Goal: Check status: Check status

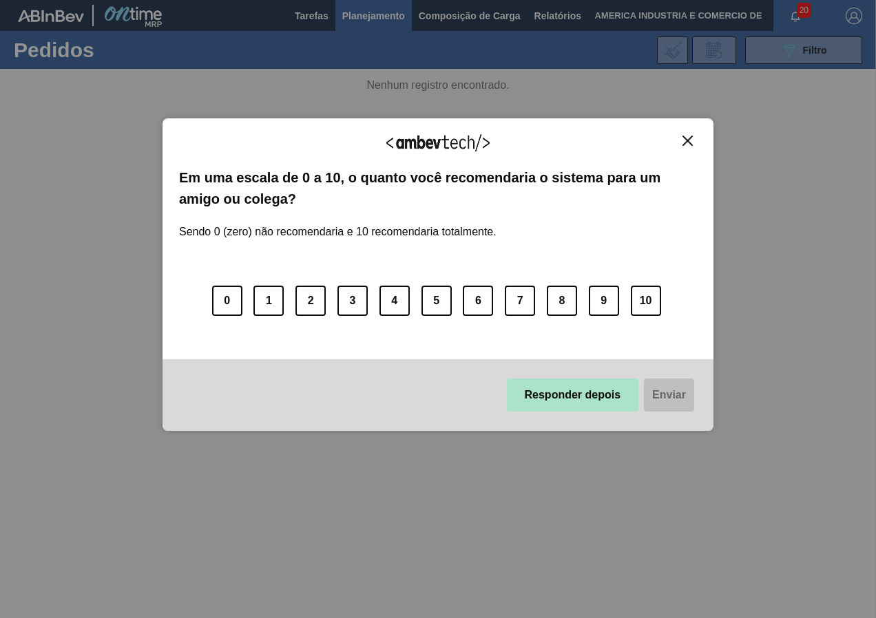
click at [565, 402] on button "Responder depois" at bounding box center [573, 395] width 132 height 33
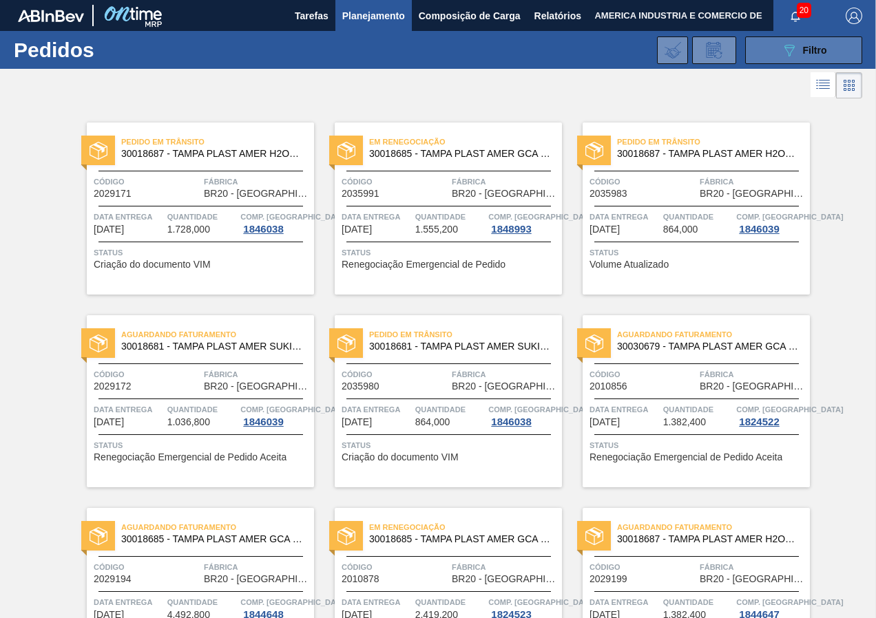
click at [764, 56] on button "089F7B8B-B2A5-4AFE-B5C0-19BA573D28AC Filtro" at bounding box center [803, 50] width 117 height 28
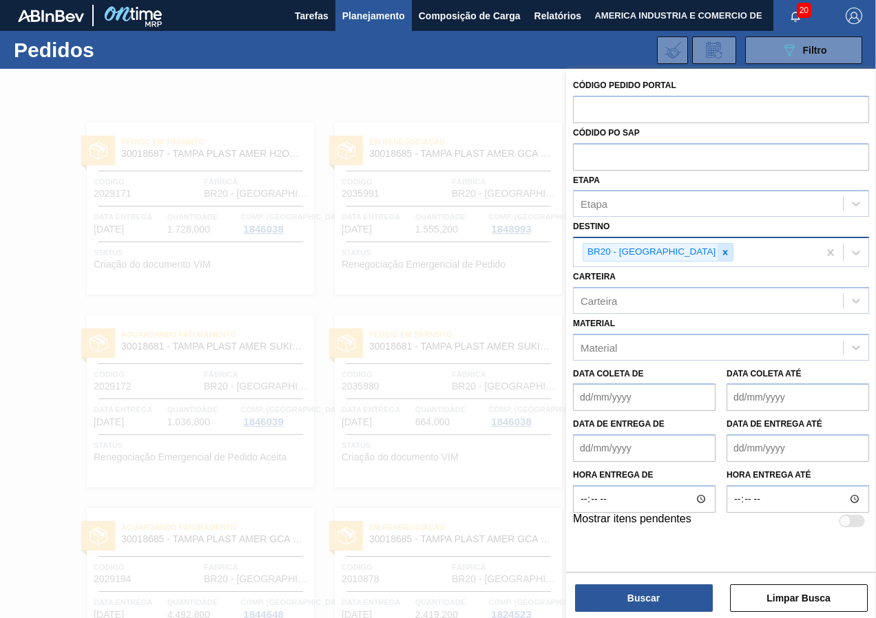
click at [720, 251] on icon at bounding box center [725, 253] width 10 height 10
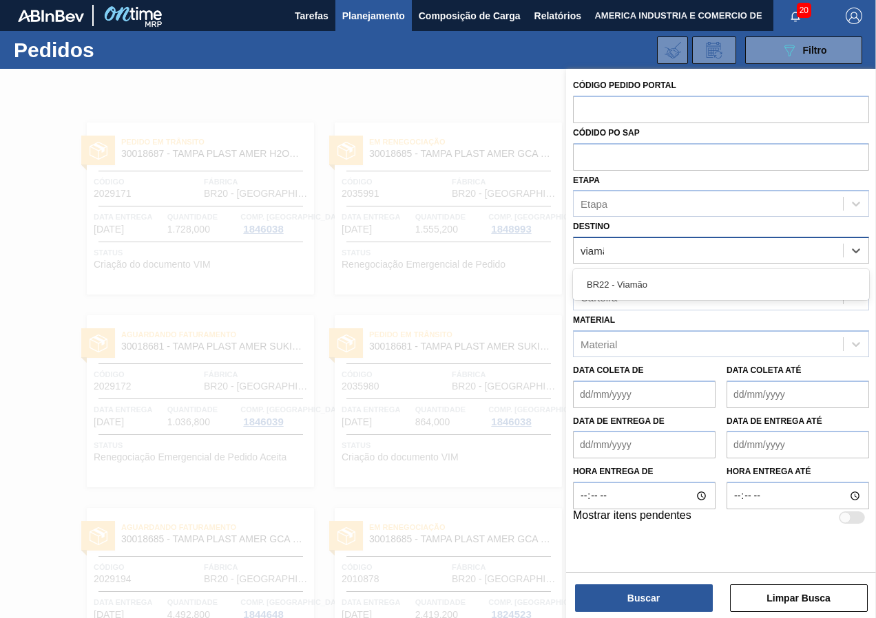
type input "viamão"
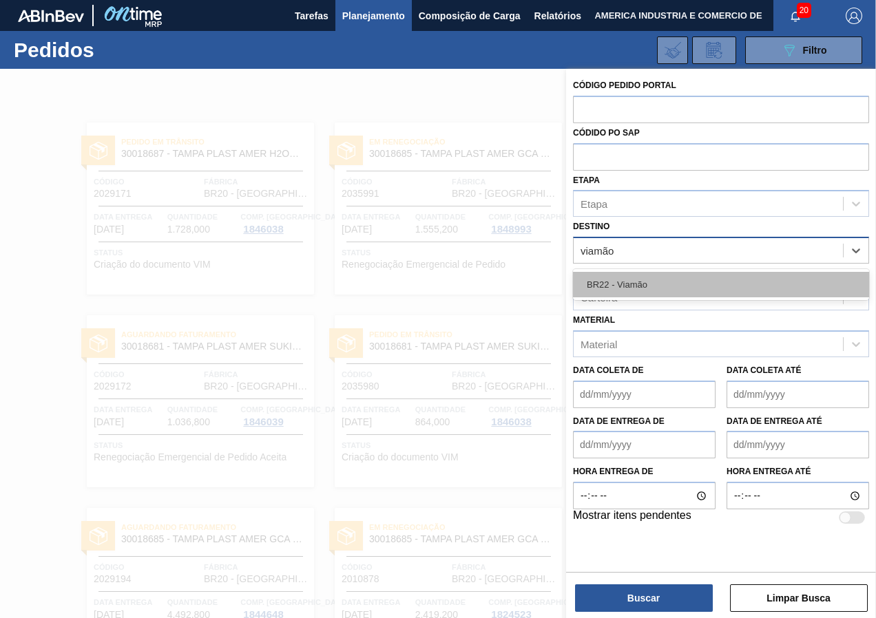
click at [702, 285] on div "BR22 - Viamão" at bounding box center [721, 284] width 296 height 25
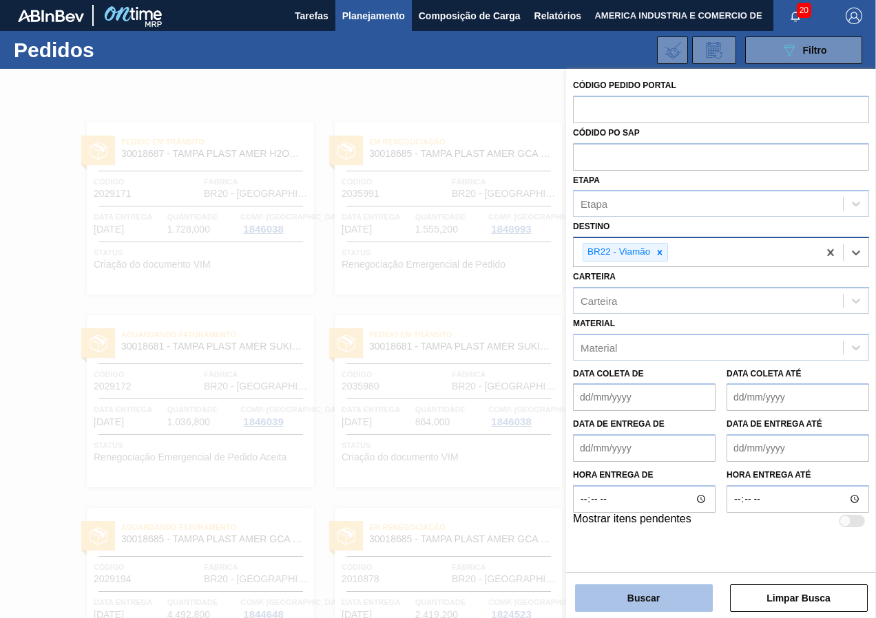
click at [625, 600] on button "Buscar" at bounding box center [644, 599] width 138 height 28
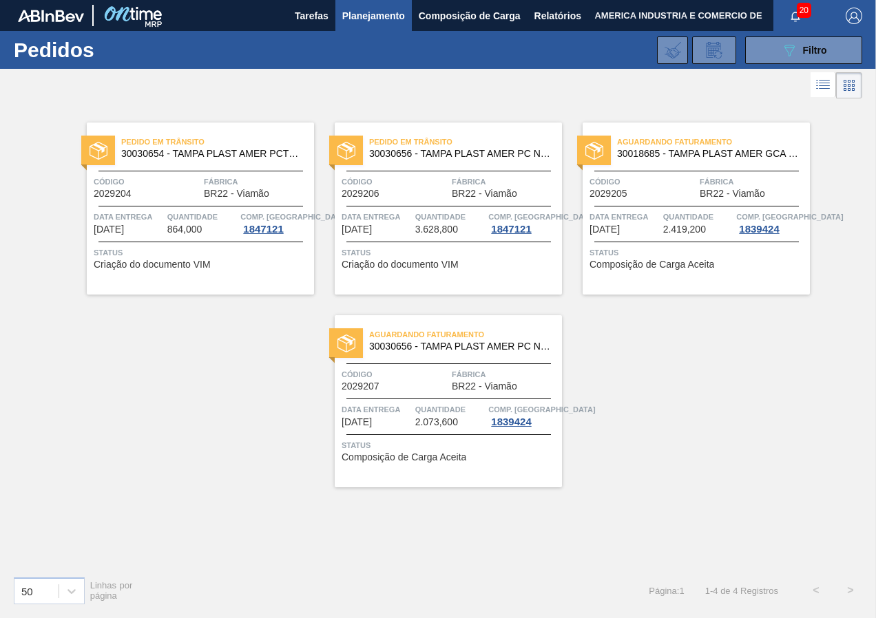
click at [219, 272] on div "Pedido [PERSON_NAME] 30030654 - TAMPA PLAST AMER PCTW NIV24 Código 2029204 Fábr…" at bounding box center [200, 209] width 227 height 172
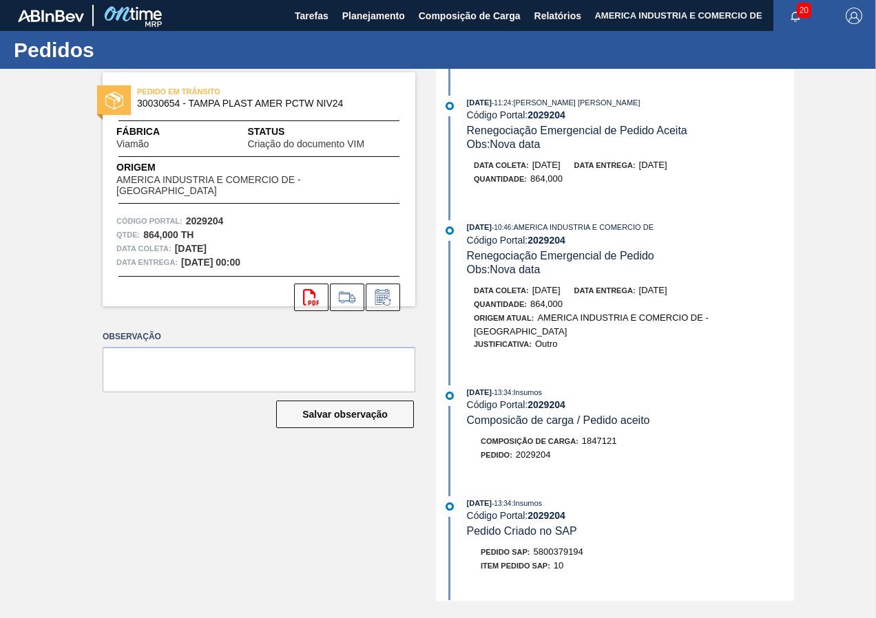
scroll to position [138, 0]
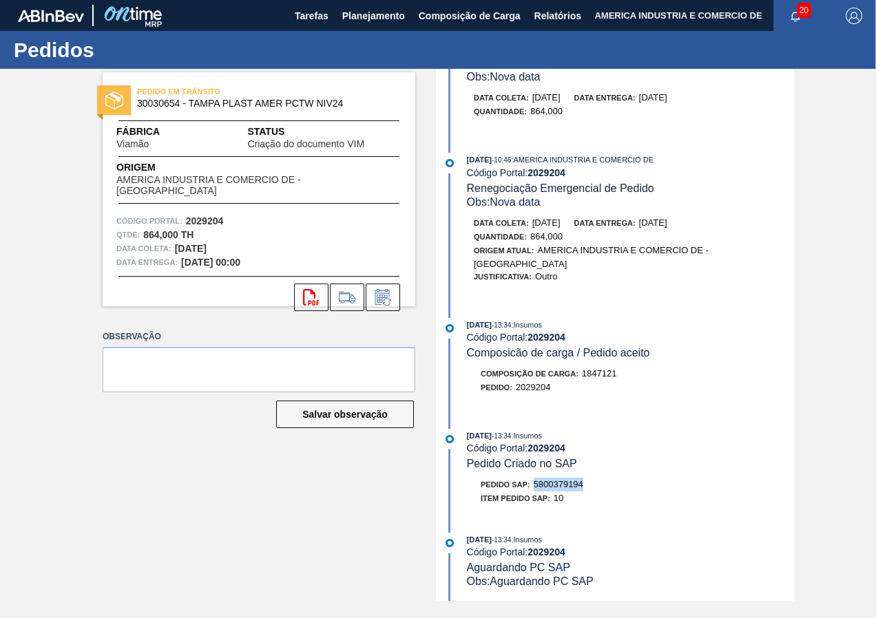
drag, startPoint x: 584, startPoint y: 485, endPoint x: 536, endPoint y: 481, distance: 47.6
click at [536, 481] on span "5800379194" at bounding box center [559, 484] width 50 height 10
copy span "5800379194"
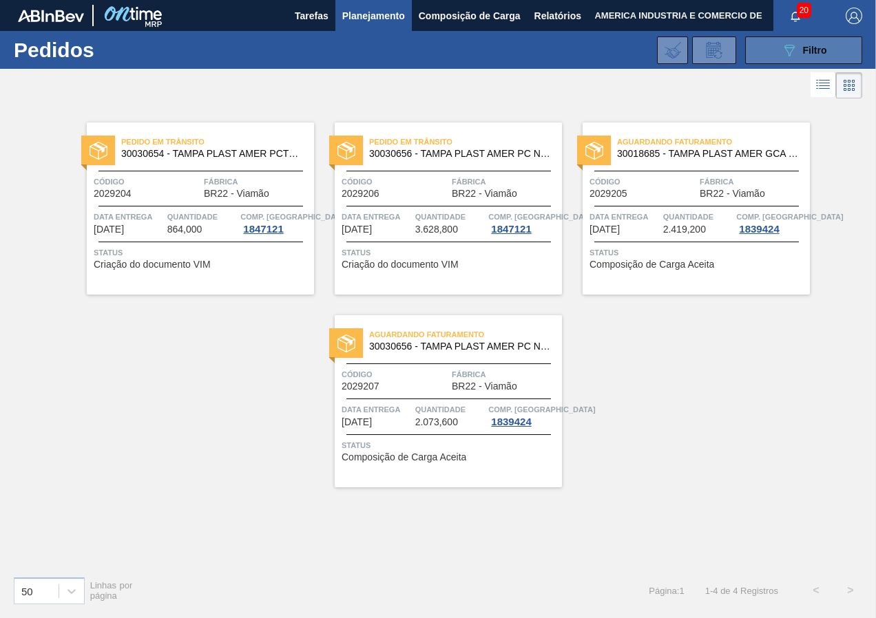
click at [770, 61] on button "089F7B8B-B2A5-4AFE-B5C0-19BA573D28AC Filtro" at bounding box center [803, 50] width 117 height 28
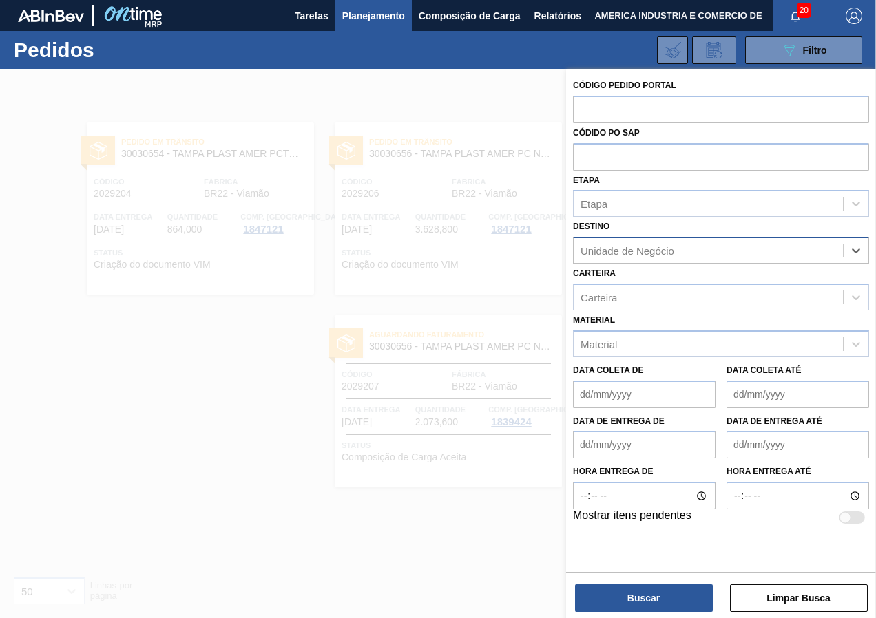
click at [712, 253] on div "Unidade de Negócio" at bounding box center [708, 251] width 269 height 20
type input "sapucaia"
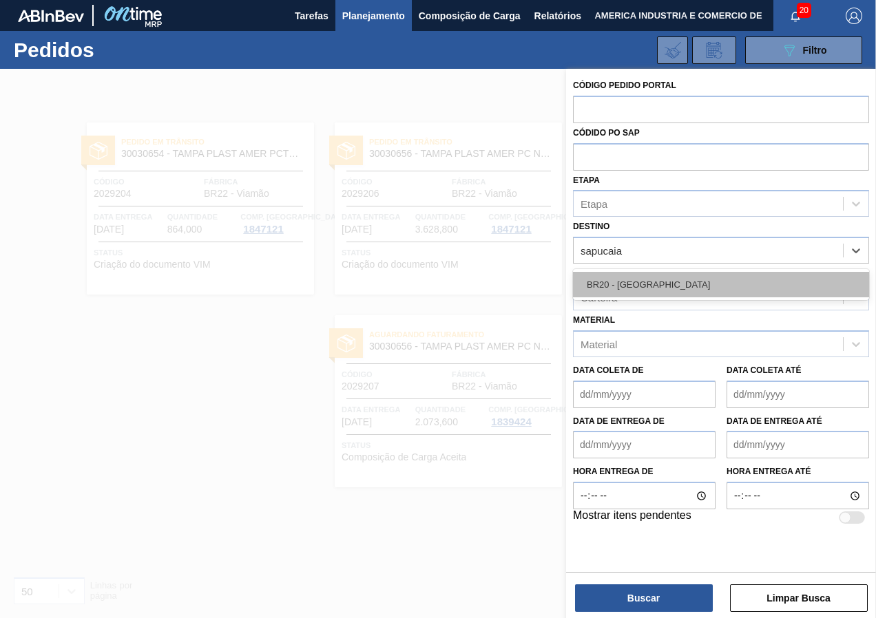
click at [691, 284] on div "BR20 - [GEOGRAPHIC_DATA]" at bounding box center [721, 284] width 296 height 25
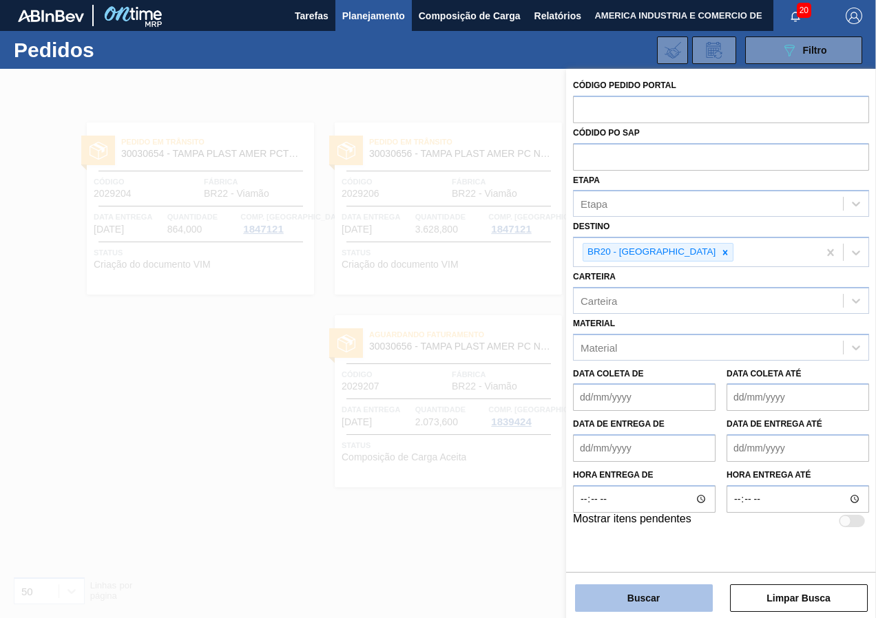
click at [664, 607] on button "Buscar" at bounding box center [644, 599] width 138 height 28
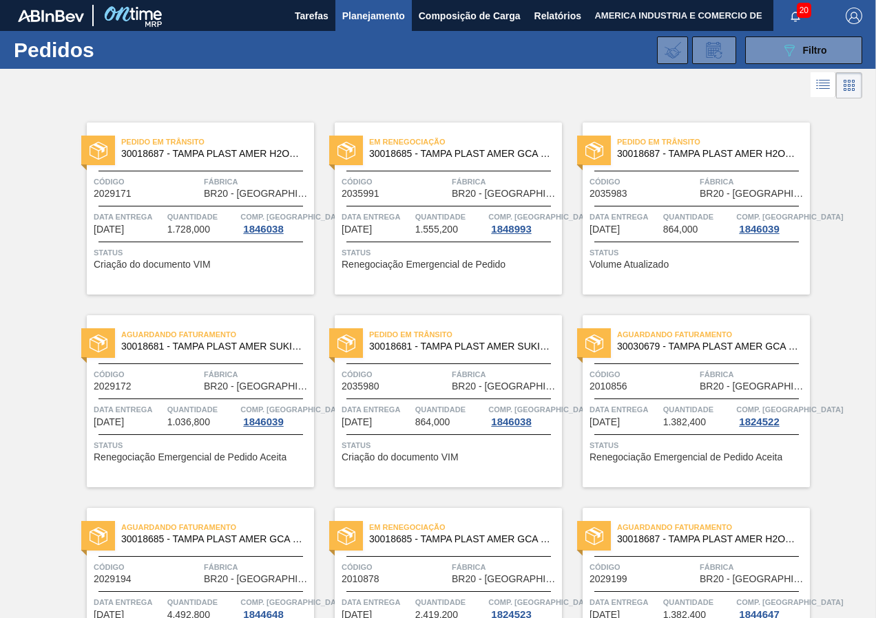
scroll to position [69, 0]
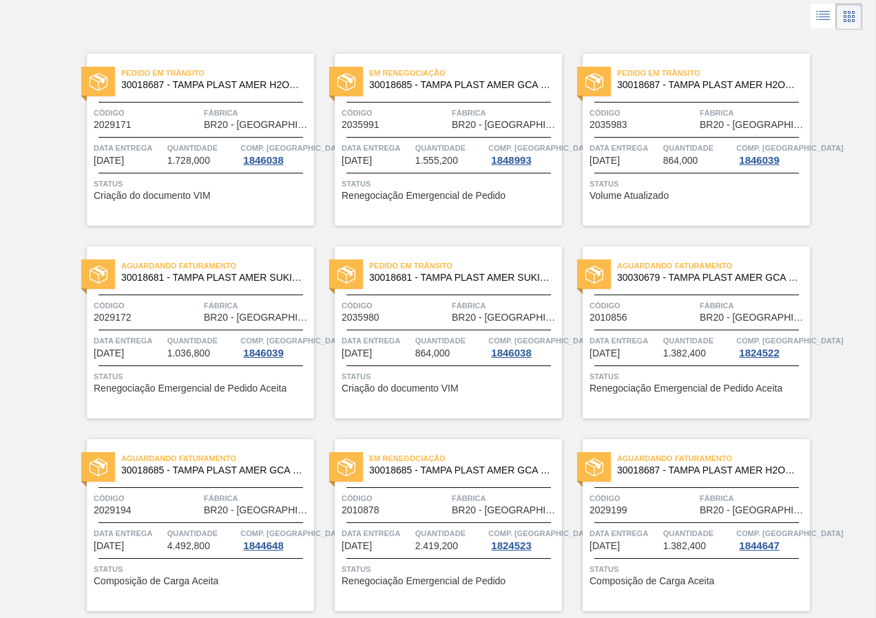
click at [704, 210] on div "Pedido [PERSON_NAME] 30018687 - [GEOGRAPHIC_DATA] PLAST AMER H2OH LIMAO S/LINER…" at bounding box center [696, 140] width 227 height 172
